Goal: Information Seeking & Learning: Learn about a topic

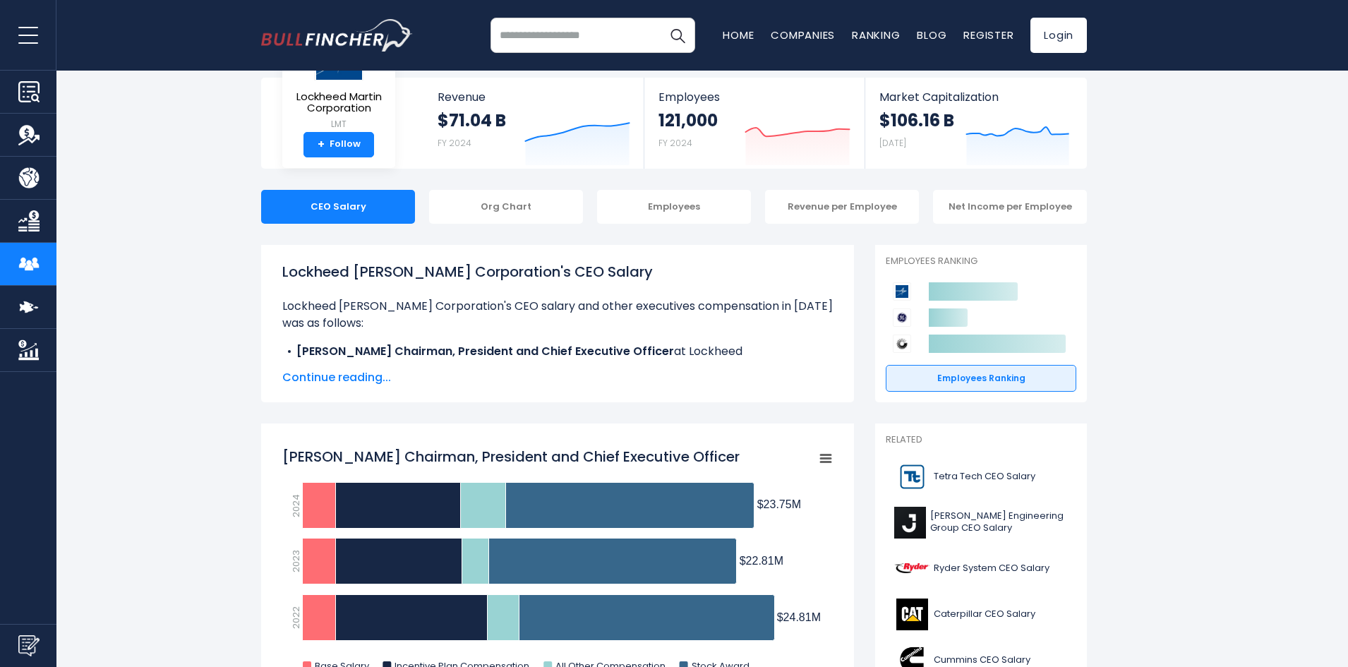
click at [361, 380] on span "Continue reading..." at bounding box center [557, 377] width 550 height 17
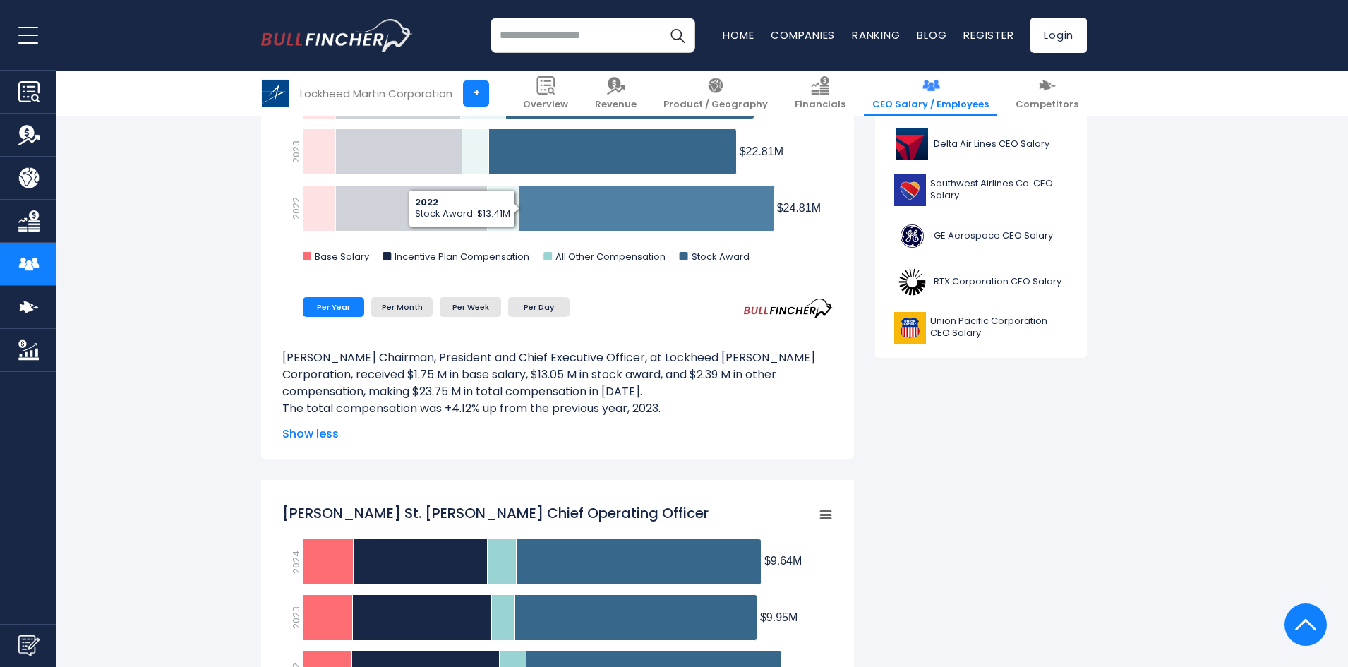
scroll to position [635, 0]
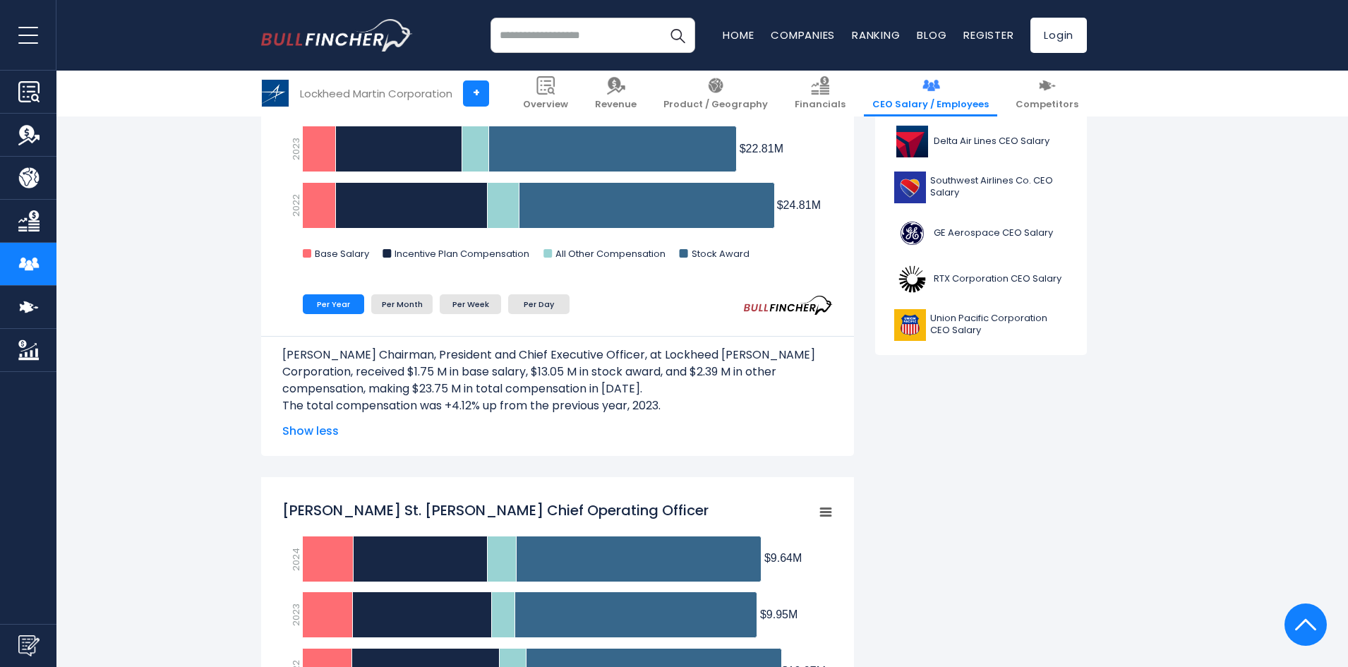
click at [320, 432] on span "Show less" at bounding box center [557, 431] width 550 height 17
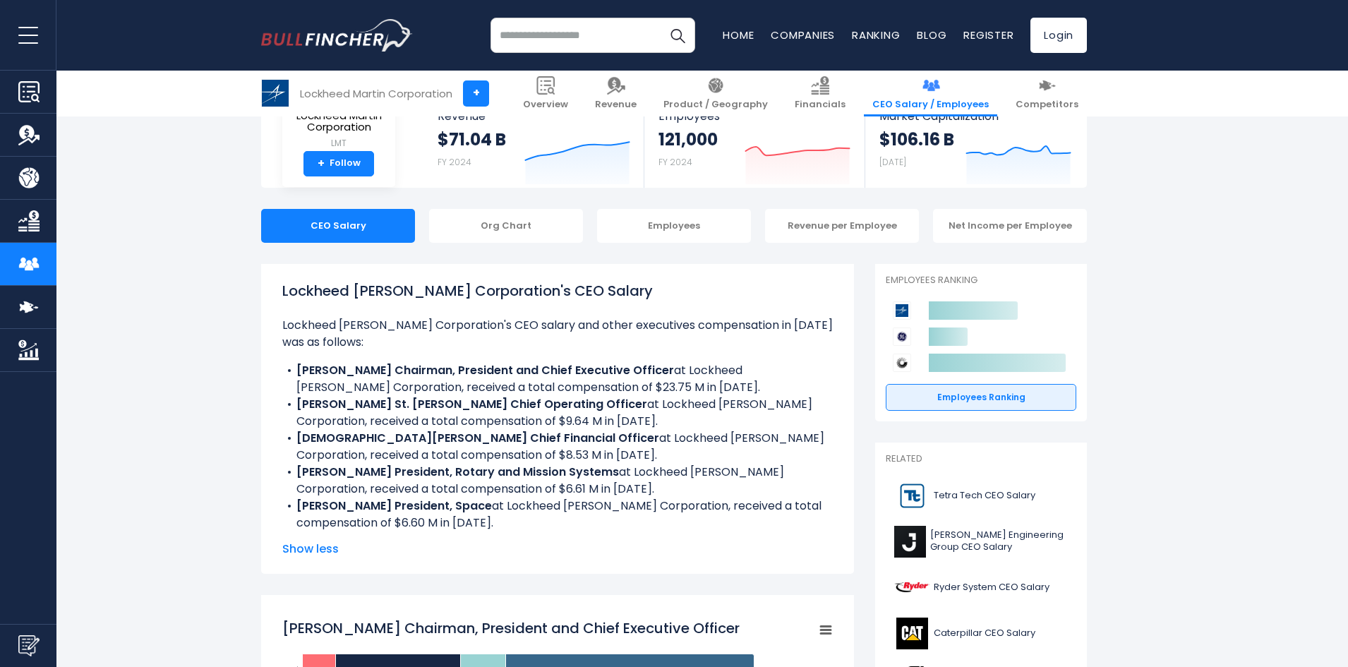
scroll to position [282, 0]
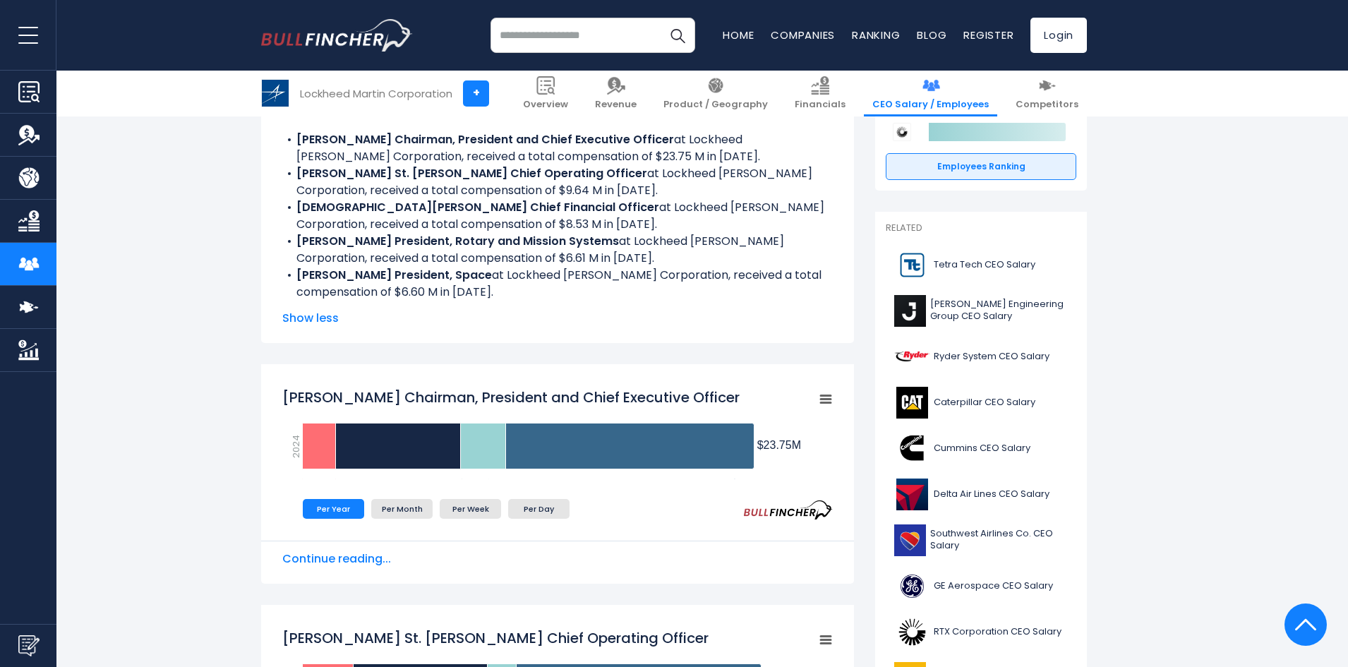
click at [357, 555] on span "Continue reading..." at bounding box center [557, 558] width 550 height 17
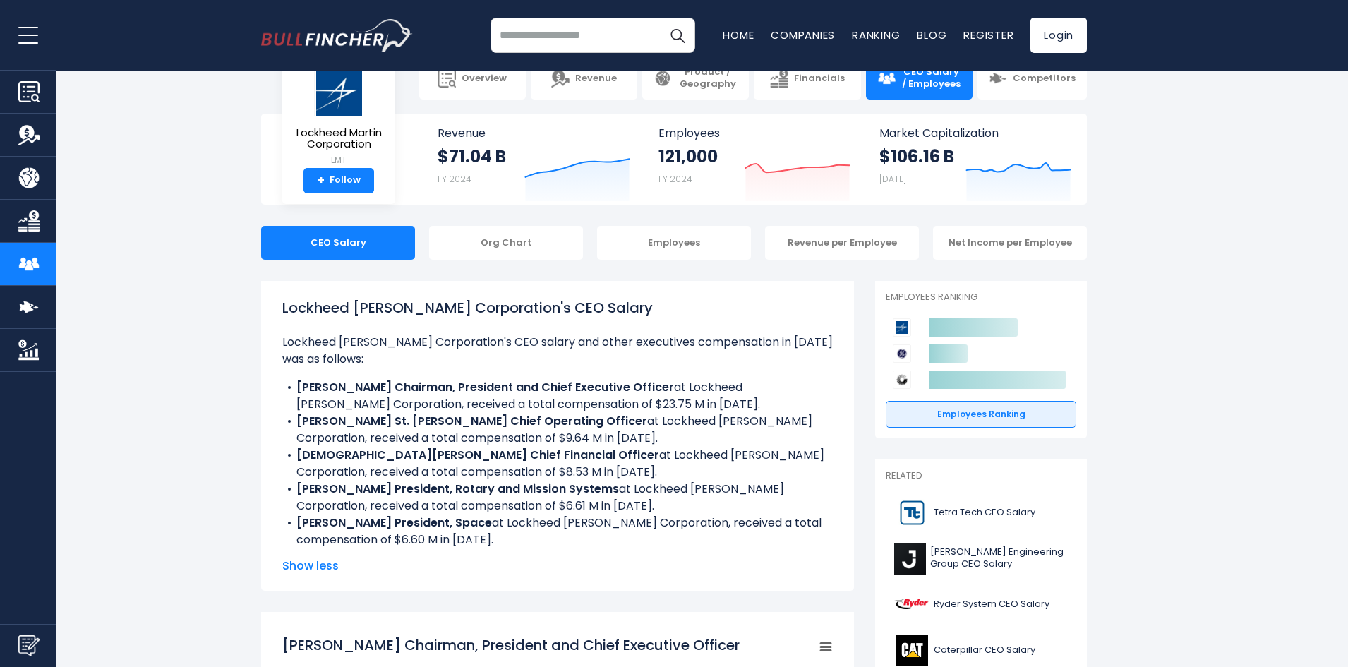
scroll to position [0, 0]
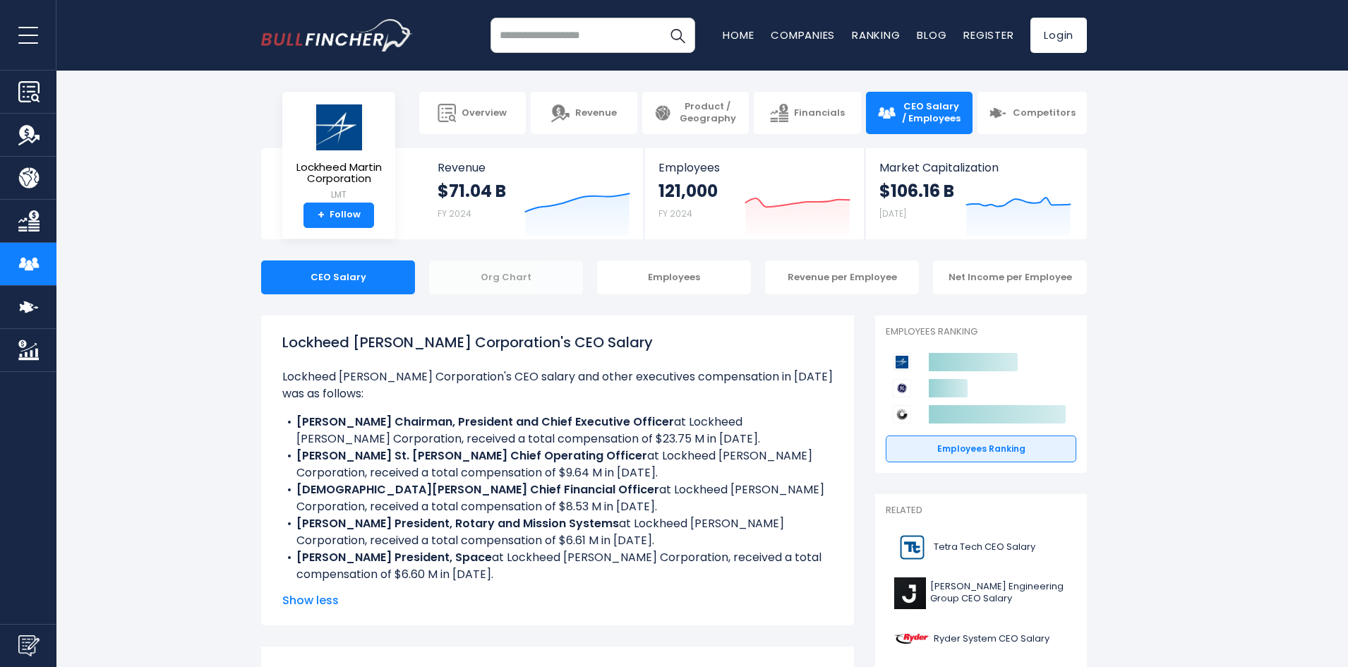
click at [506, 276] on div "Org Chart" at bounding box center [506, 277] width 154 height 34
click at [1025, 274] on div "Net Income per Employee" at bounding box center [1010, 277] width 154 height 34
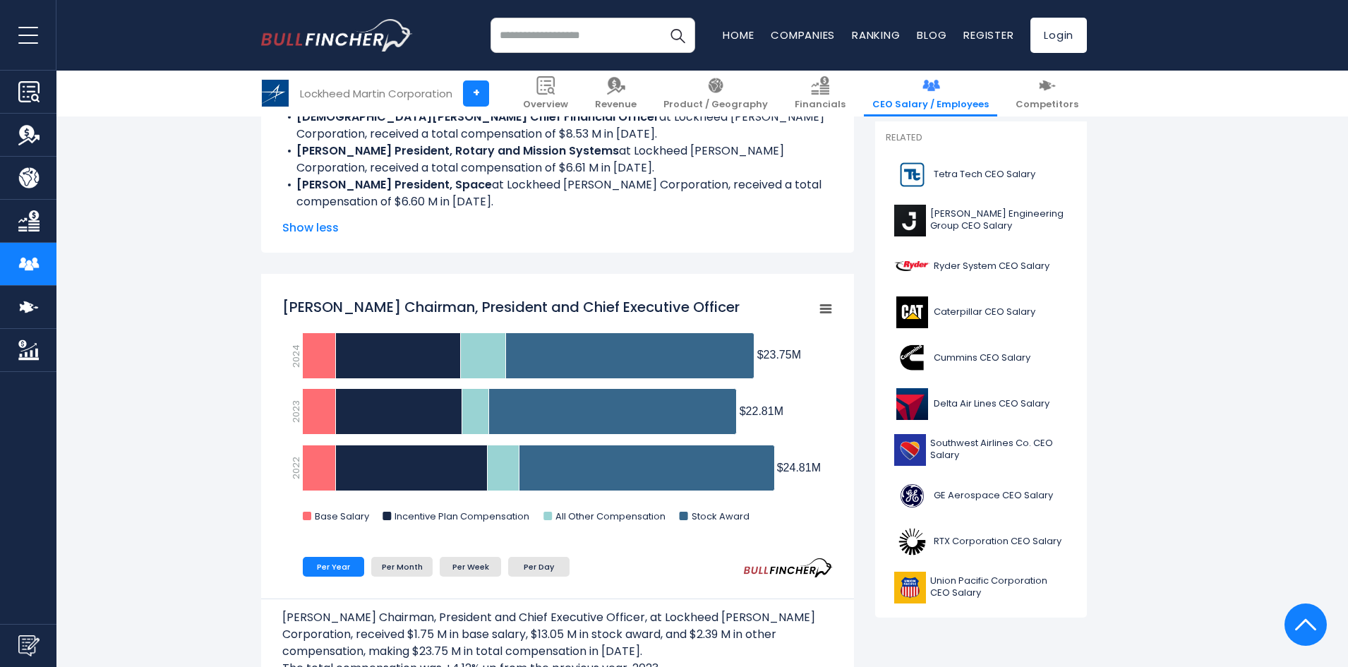
scroll to position [494, 0]
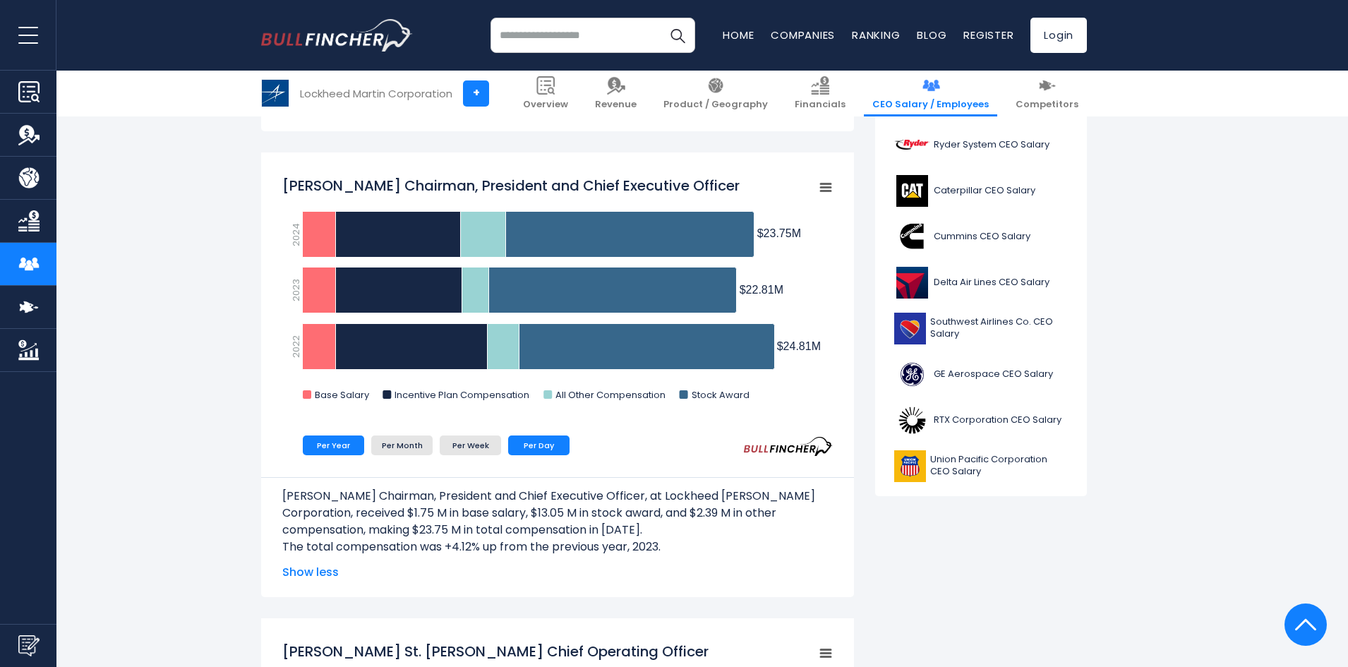
click at [528, 447] on li "Per Day" at bounding box center [538, 445] width 61 height 20
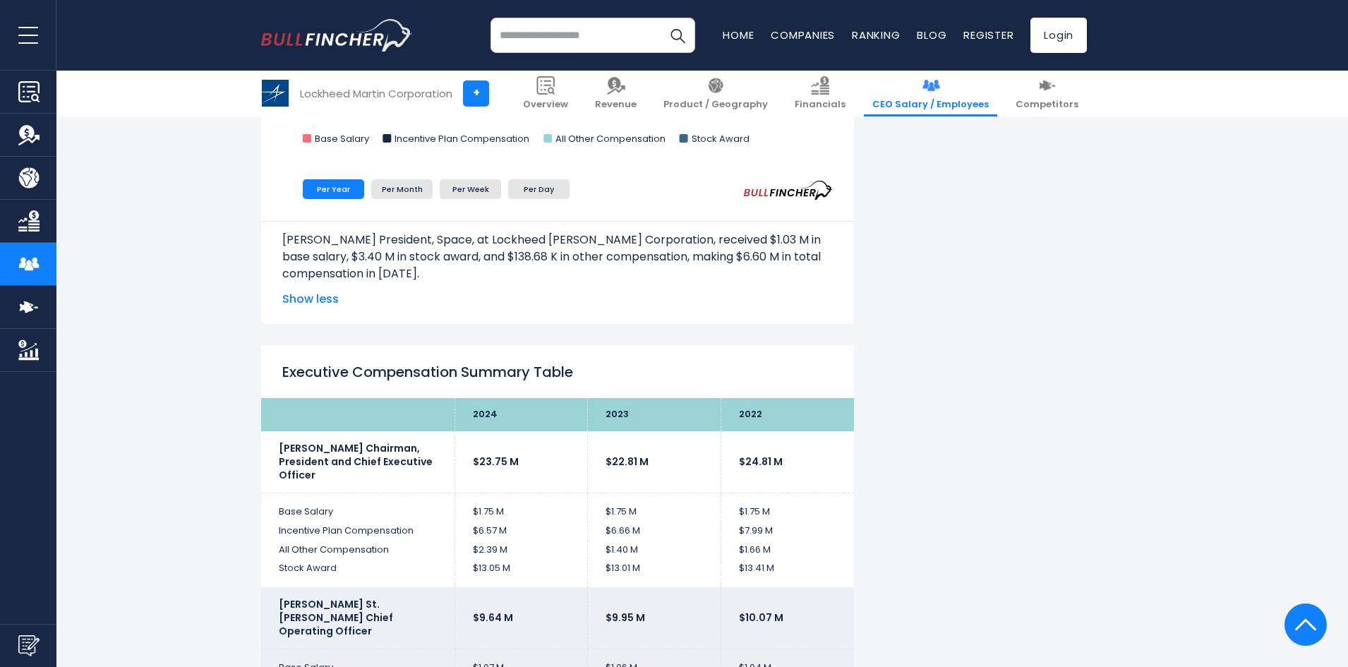
scroll to position [2399, 0]
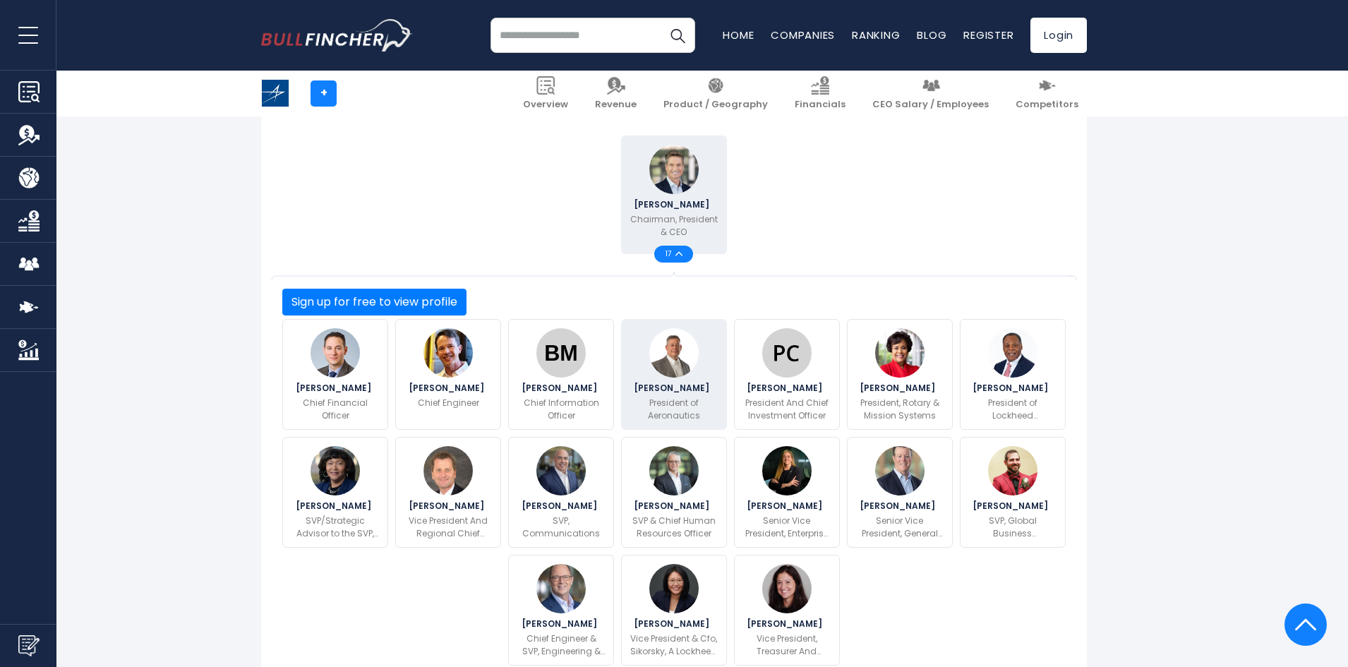
scroll to position [353, 0]
click at [665, 338] on img at bounding box center [673, 351] width 49 height 49
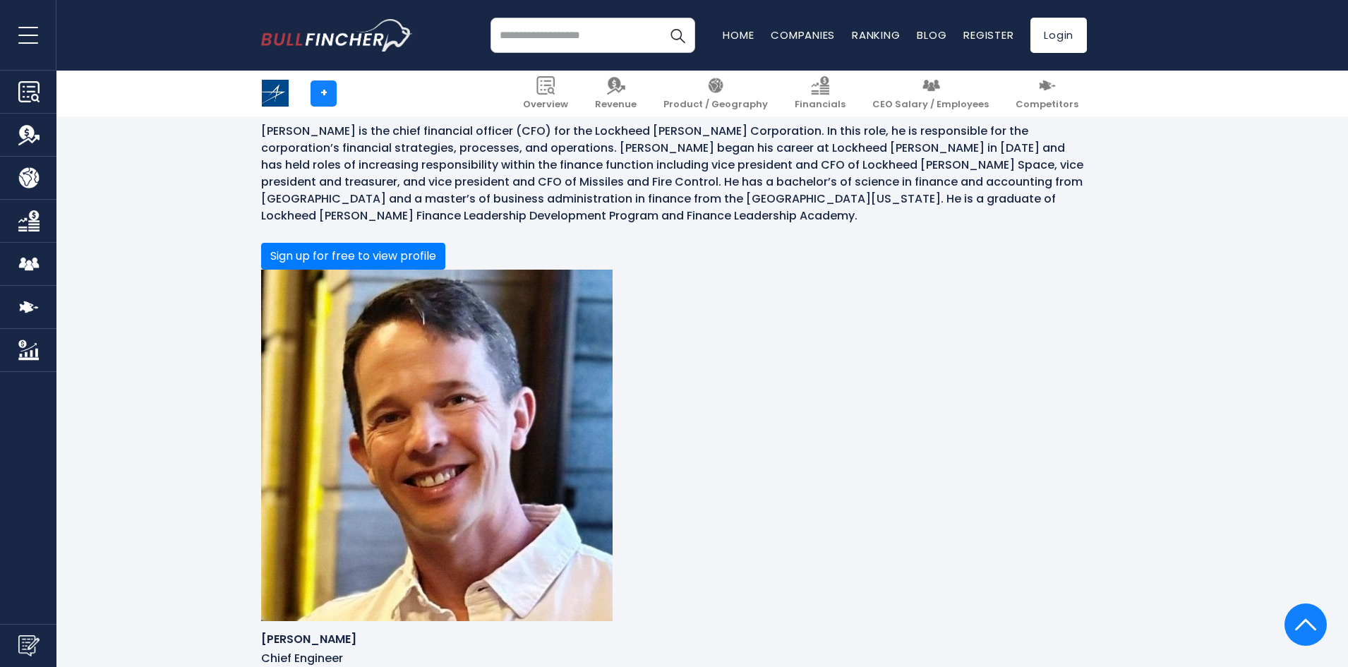
scroll to position [2382, 0]
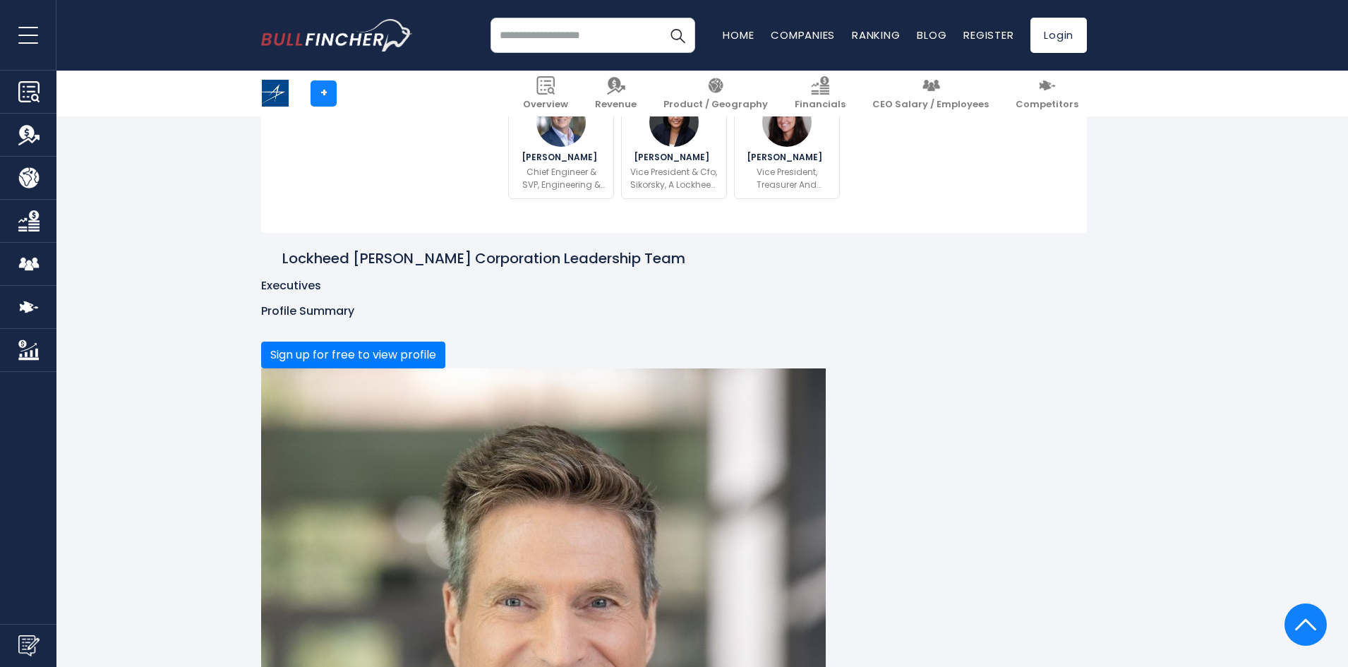
scroll to position [353, 0]
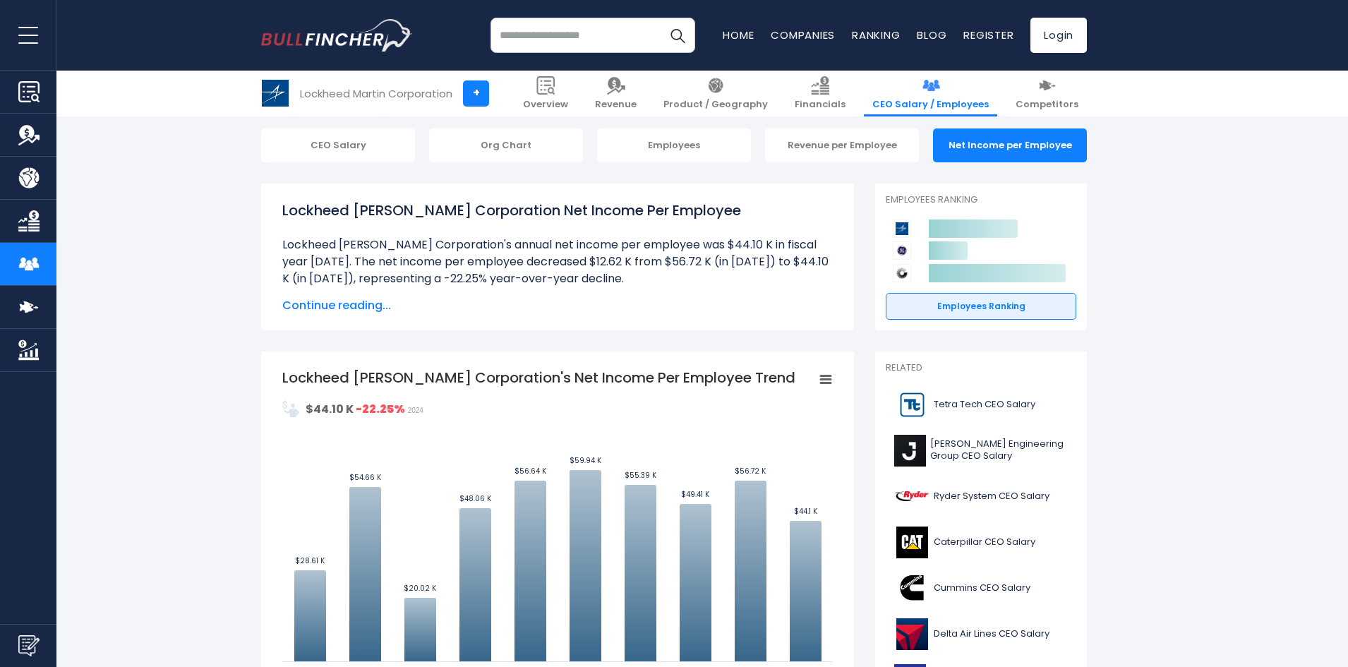
scroll to position [141, 0]
